Goal: Check status: Check status

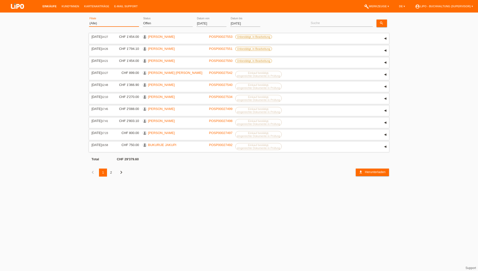
click at [104, 24] on select "(Alle) Aarau Biel Conthey Contone Delémont Dietikon Dietlikon Egerkingen Emmen …" at bounding box center [114, 23] width 50 height 6
select select "771"
click at [89, 20] on select "(Alle) Aarau Biel Conthey Contone Delémont Dietikon Dietlikon Egerkingen Emmen …" at bounding box center [114, 23] width 50 height 6
click at [159, 24] on select "(Alle) Neu Offen Zurückgewiesen Zurückgetreten / Storniert Abgeschlossen" at bounding box center [168, 23] width 50 height 6
select select "ALL"
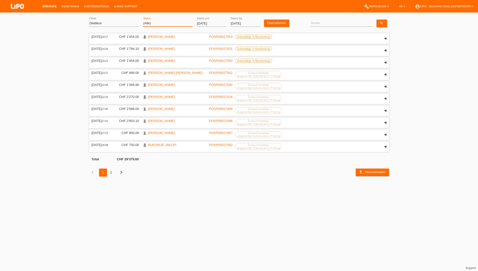
click at [143, 20] on select "(Alle) Neu Offen Zurückgewiesen Zurückgetreten / Storniert Abgeschlossen" at bounding box center [168, 23] width 50 height 6
click at [275, 24] on link "Übernehmen" at bounding box center [276, 23] width 25 height 7
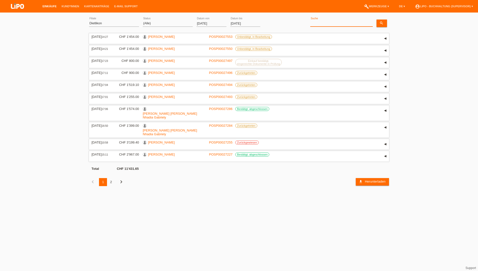
click at [319, 21] on input at bounding box center [341, 23] width 63 height 6
paste input "Zahir"
type input "Zahir"
click at [383, 23] on icon "search" at bounding box center [382, 23] width 4 height 4
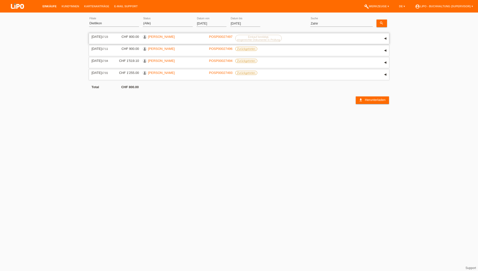
click at [159, 36] on link "[PERSON_NAME]" at bounding box center [161, 37] width 27 height 4
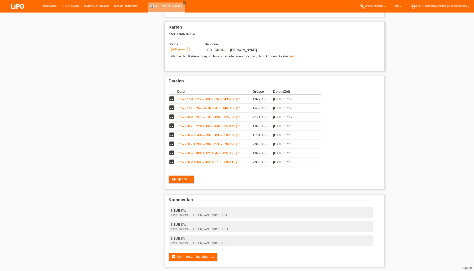
scroll to position [112, 0]
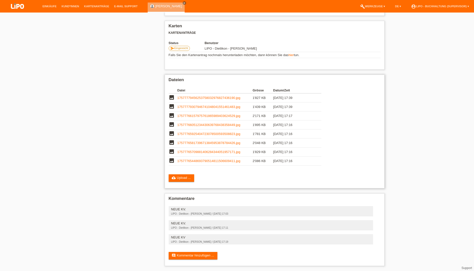
click at [214, 98] on link "17577779456253758032976827436190.jpg" at bounding box center [209, 98] width 63 height 4
click at [223, 106] on link "17577779307946741048041551461483.jpg" at bounding box center [209, 107] width 63 height 4
